Goal: Task Accomplishment & Management: Manage account settings

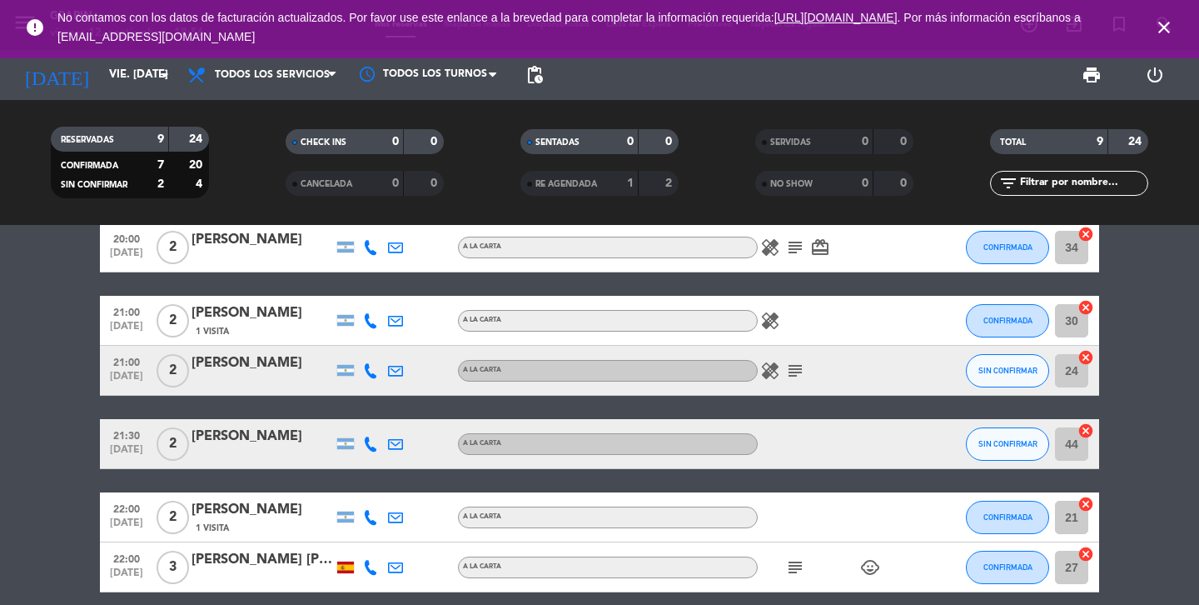
scroll to position [133, 0]
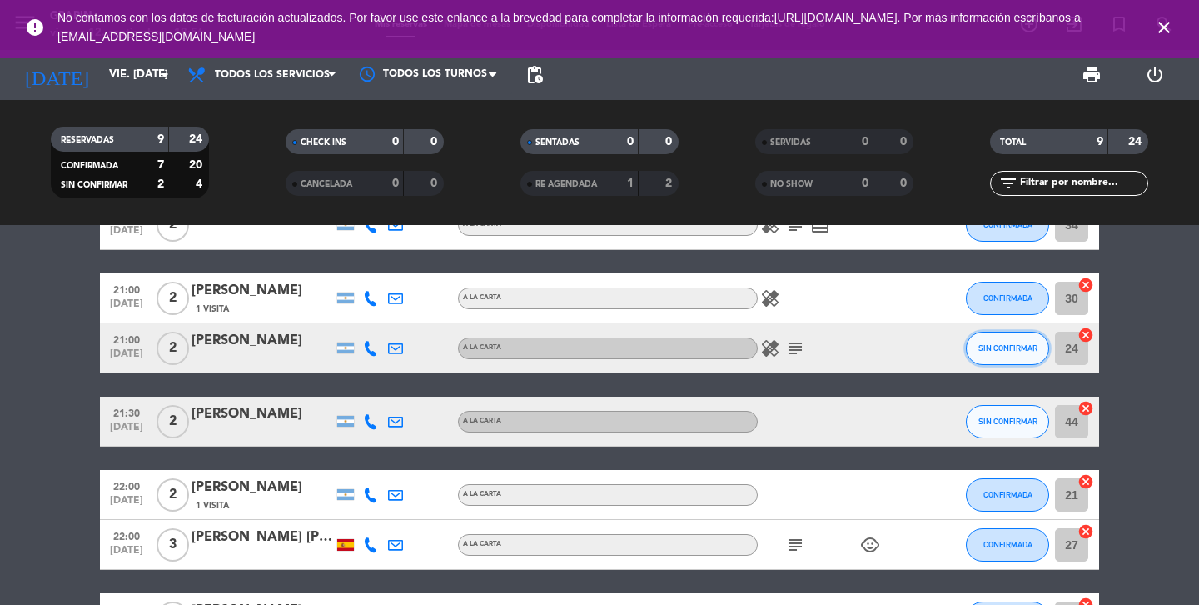
click at [1021, 356] on button "SIN CONFIRMAR" at bounding box center [1007, 347] width 83 height 33
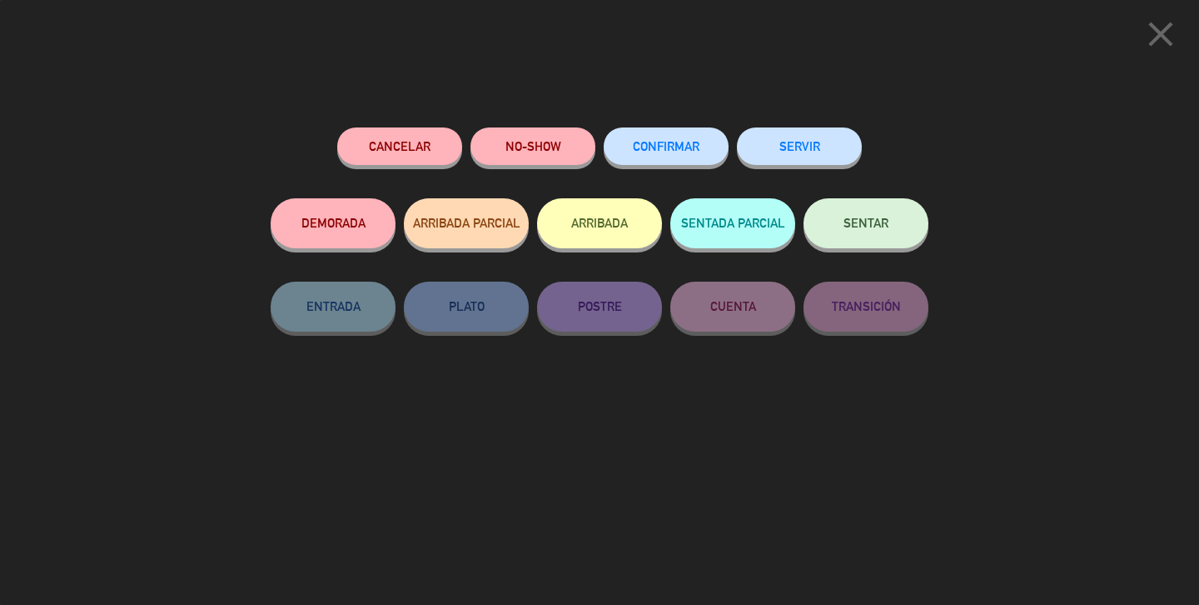
click at [690, 146] on span "CONFIRMAR" at bounding box center [666, 146] width 67 height 14
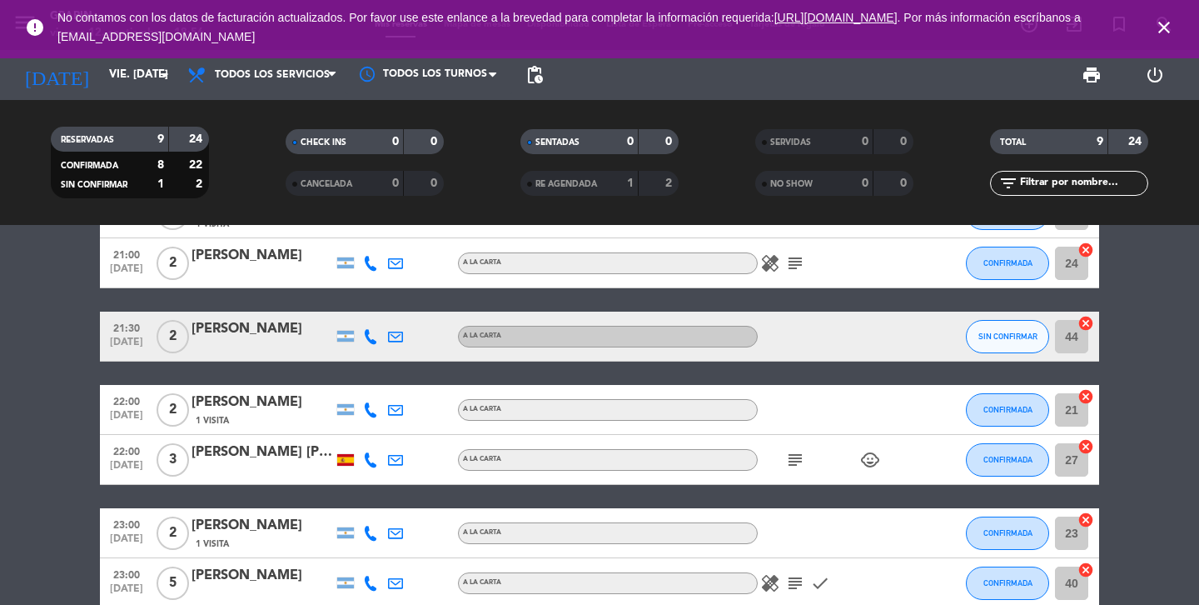
scroll to position [213, 0]
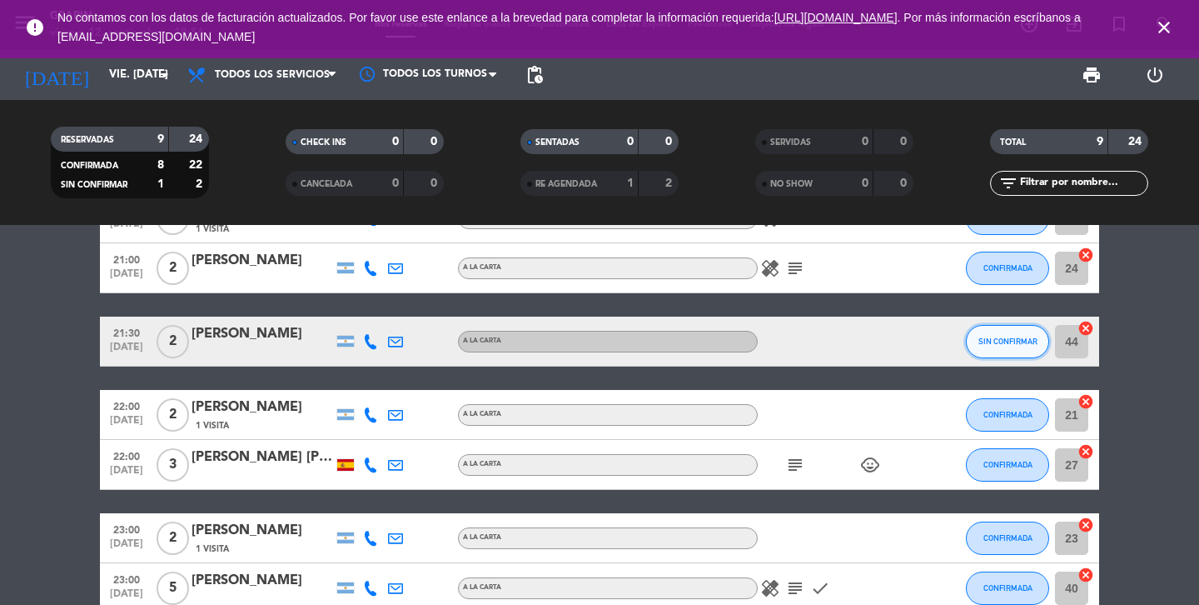
click at [1001, 355] on button "SIN CONFIRMAR" at bounding box center [1007, 341] width 83 height 33
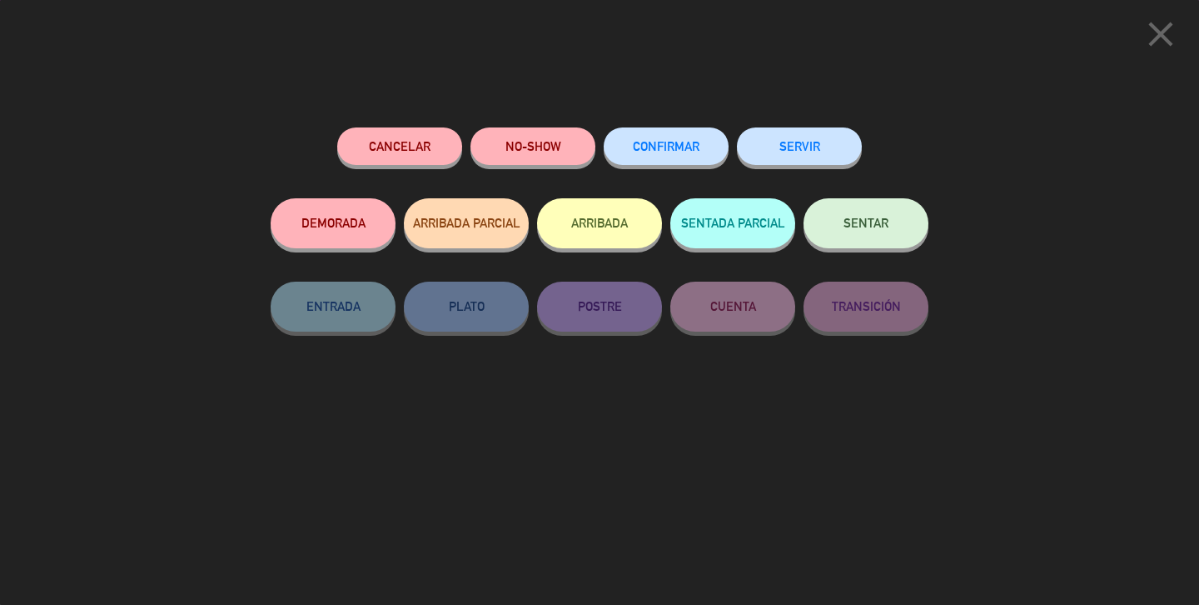
click at [681, 161] on button "CONFIRMAR" at bounding box center [666, 145] width 125 height 37
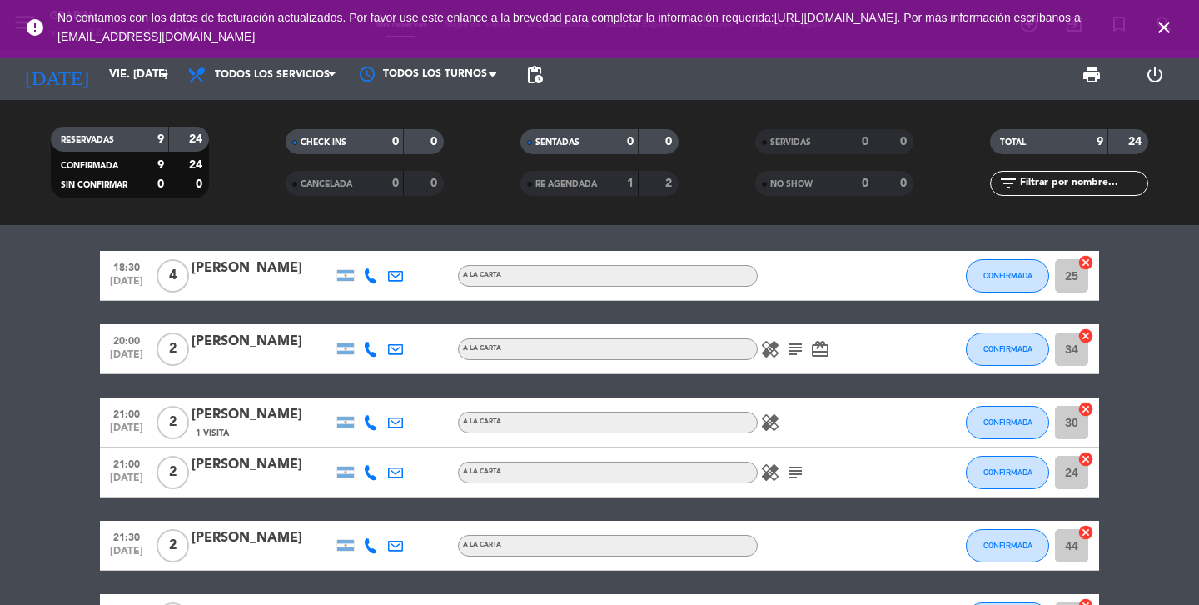
scroll to position [0, 0]
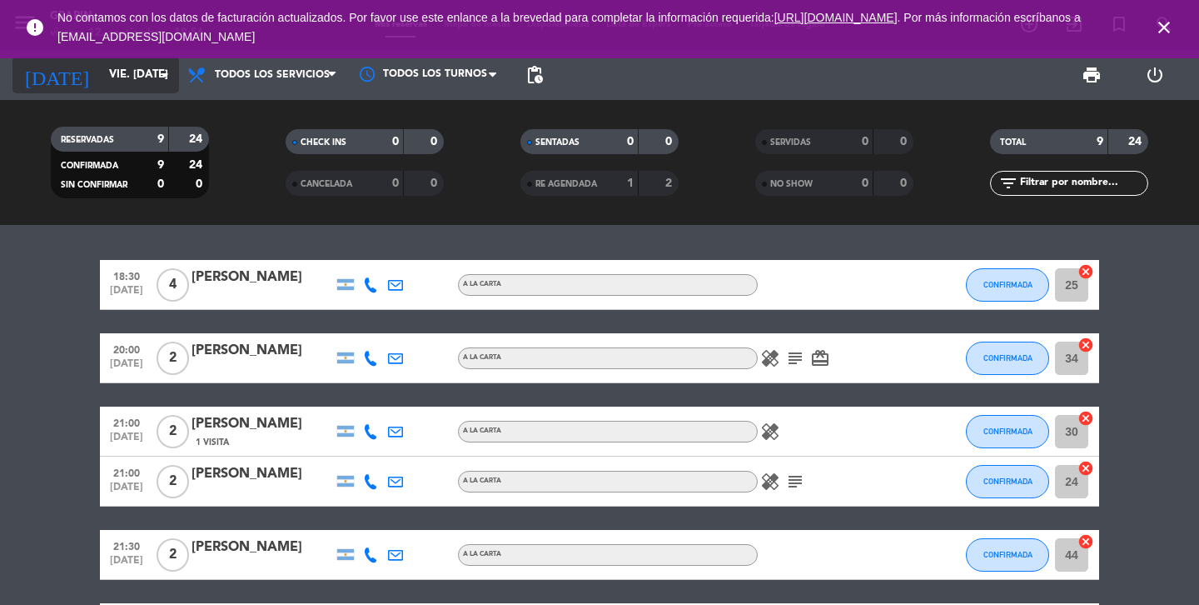
click at [133, 87] on input "vie. [DATE]" at bounding box center [174, 75] width 147 height 30
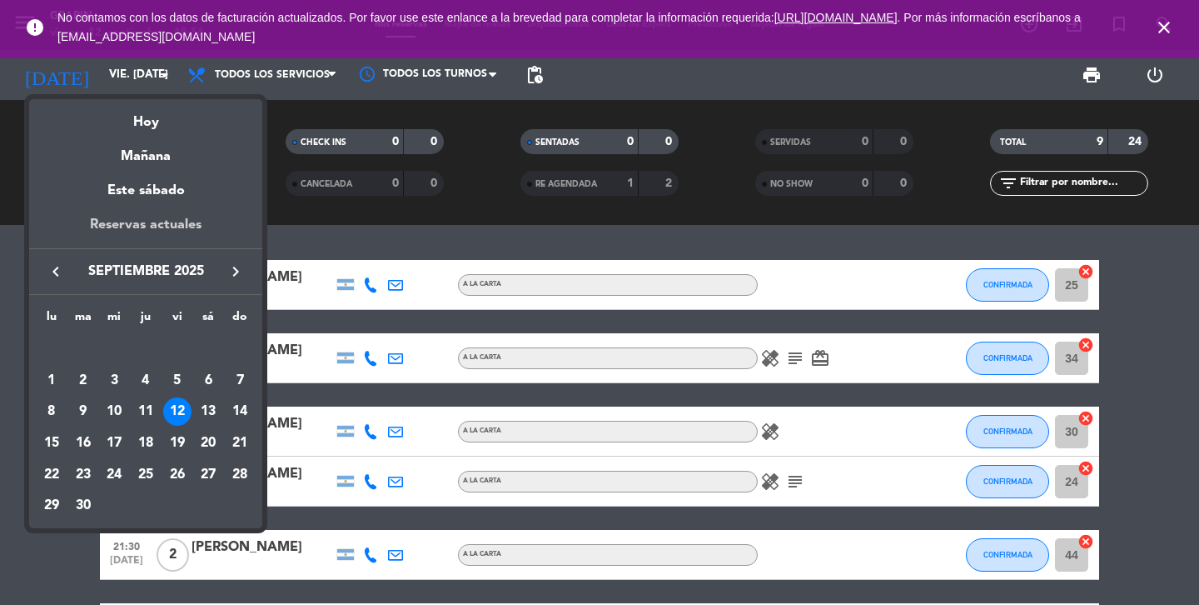
click at [172, 221] on div "Reservas actuales" at bounding box center [145, 231] width 233 height 34
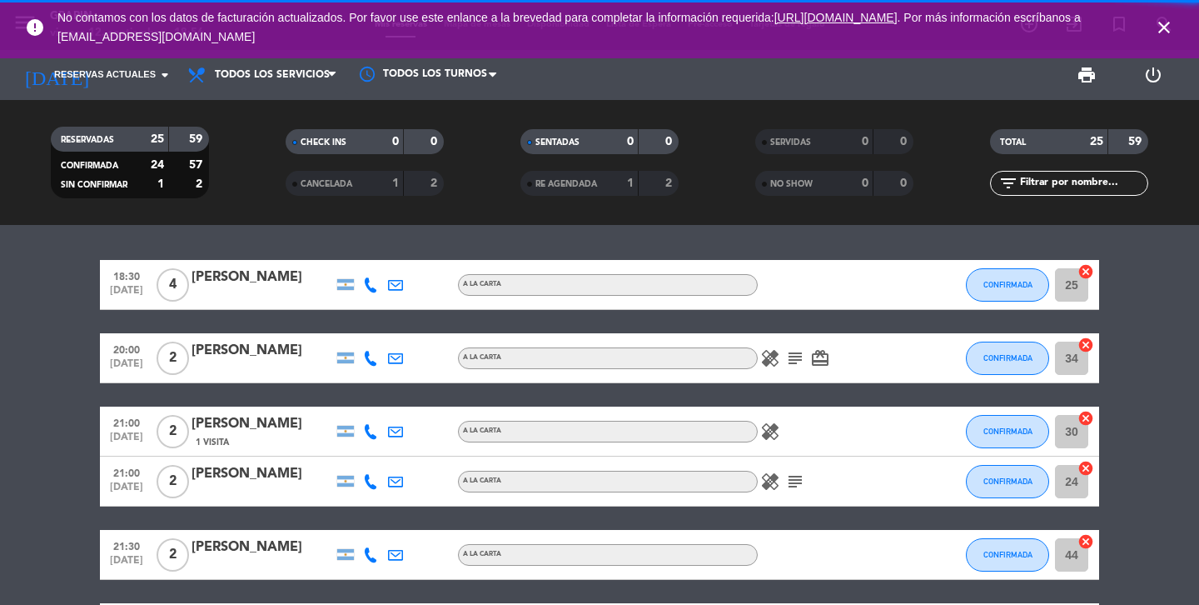
click at [1167, 22] on icon "close" at bounding box center [1164, 27] width 20 height 20
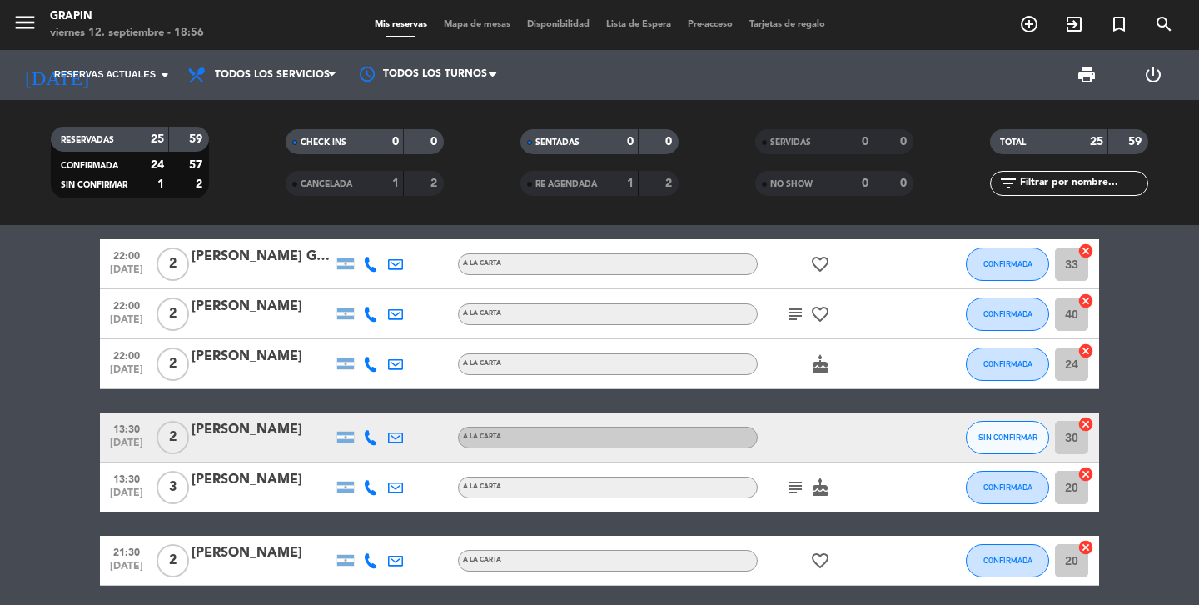
scroll to position [858, 0]
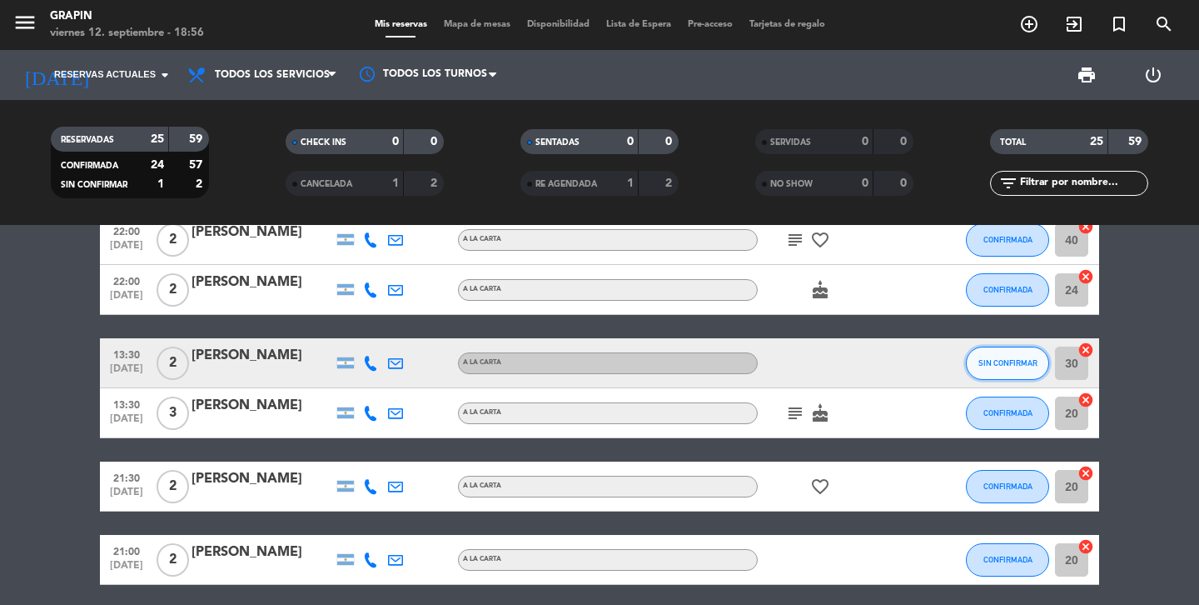
click at [1027, 362] on span "SIN CONFIRMAR" at bounding box center [1008, 362] width 59 height 9
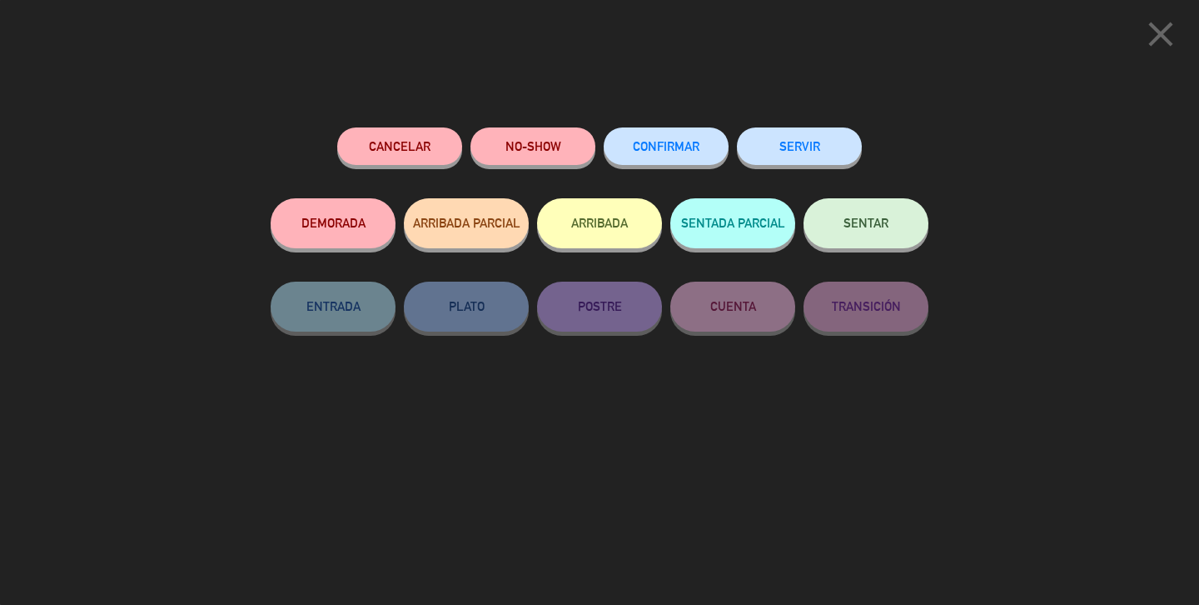
click at [690, 137] on button "CONFIRMAR" at bounding box center [666, 145] width 125 height 37
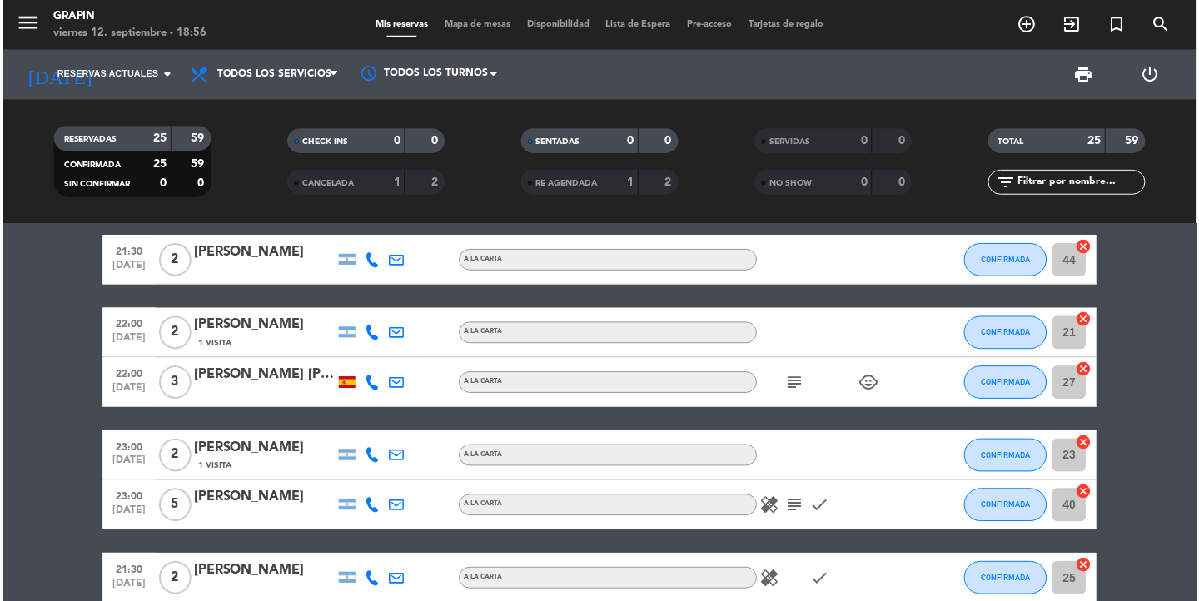
scroll to position [0, 0]
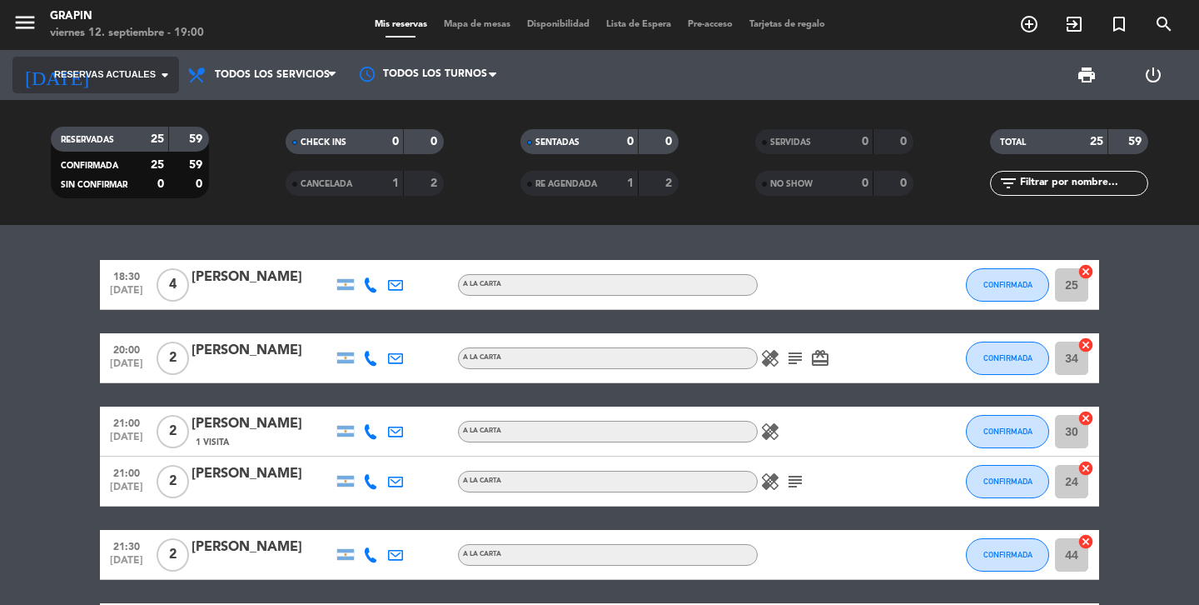
click at [155, 76] on icon "arrow_drop_down" at bounding box center [165, 75] width 20 height 20
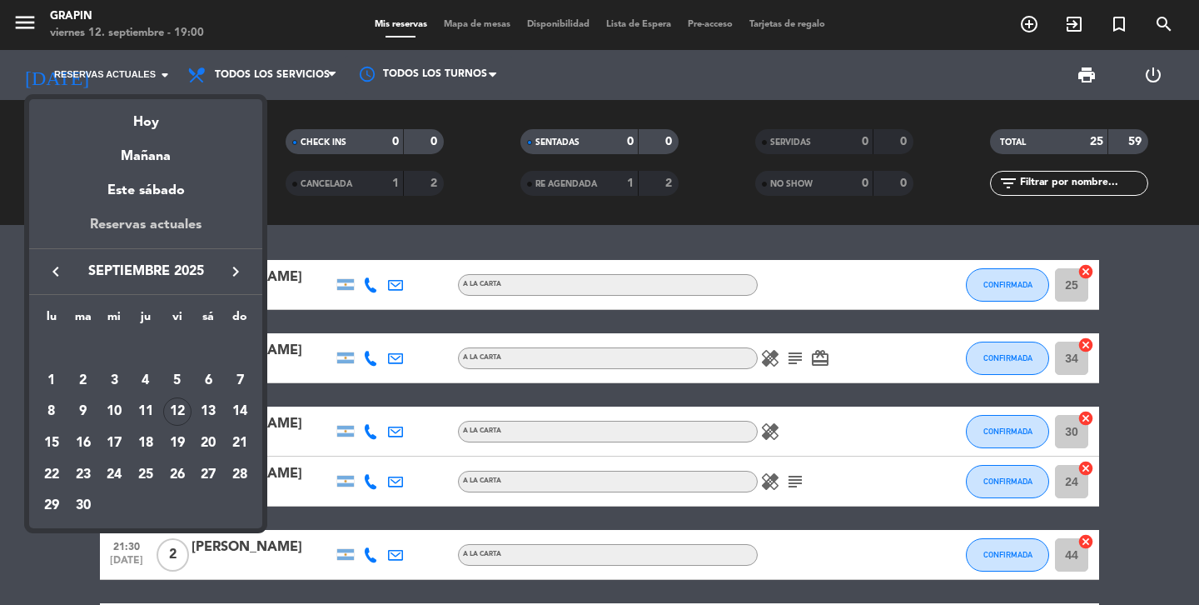
click at [155, 225] on div "Reservas actuales" at bounding box center [145, 231] width 233 height 34
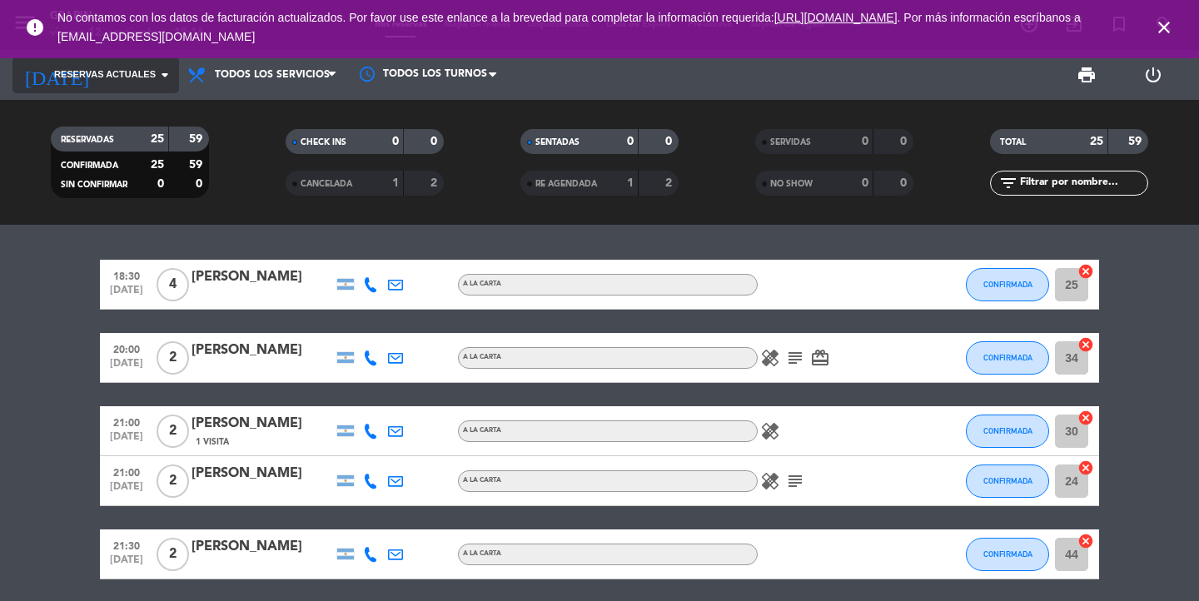
click at [157, 70] on icon "arrow_drop_down" at bounding box center [165, 75] width 20 height 20
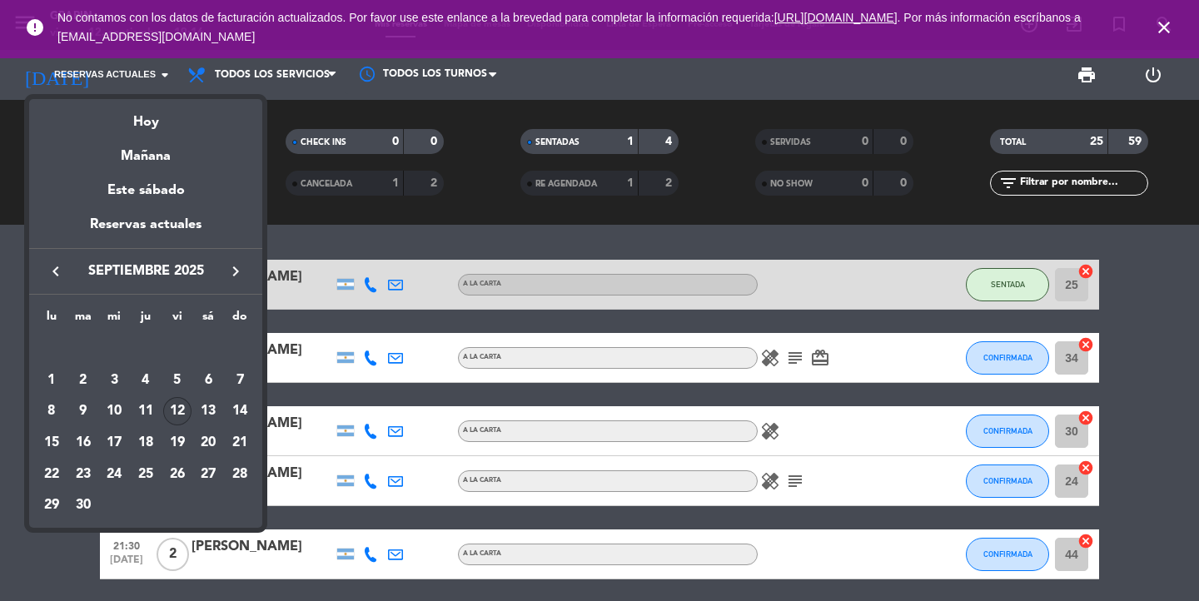
click at [154, 113] on div "Hoy" at bounding box center [145, 116] width 233 height 34
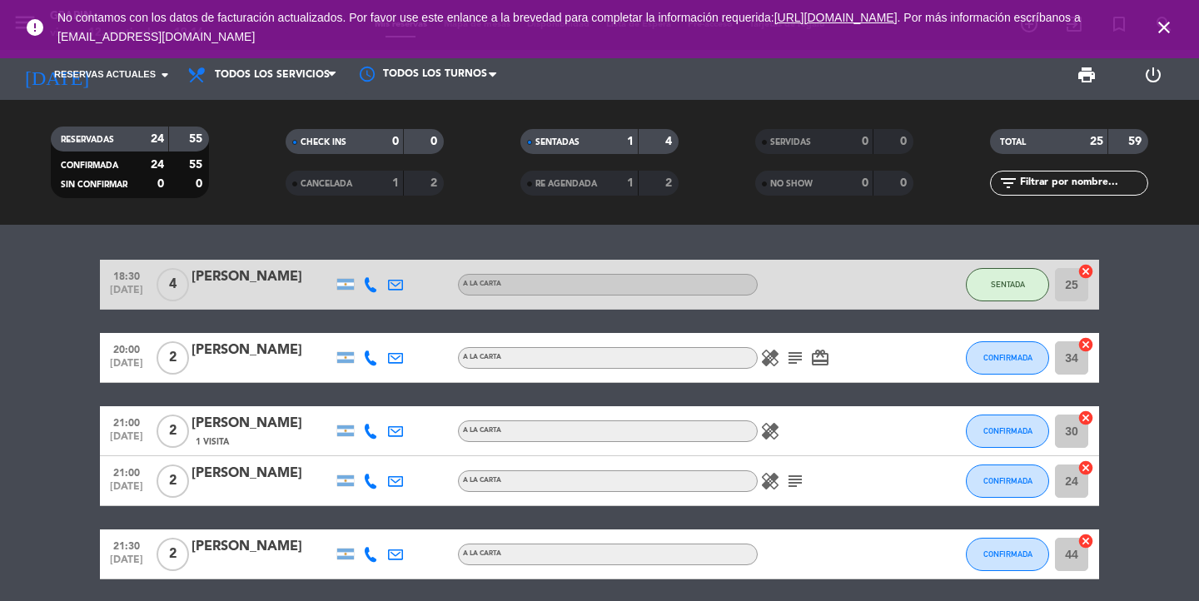
type input "vie. [DATE]"
